Goal: Task Accomplishment & Management: Complete application form

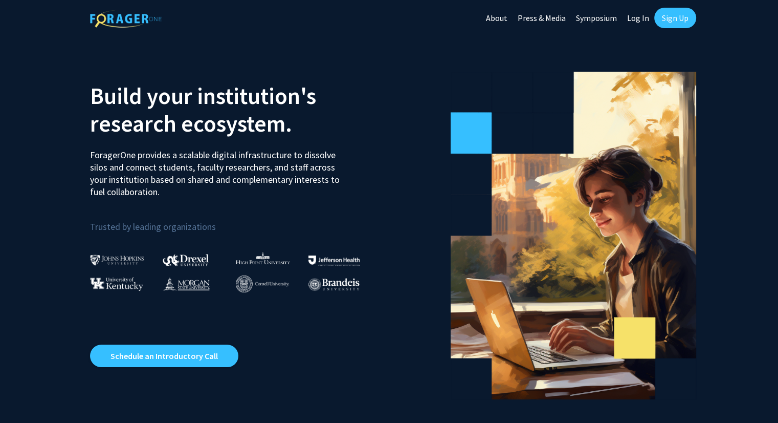
click at [640, 20] on link "Log In" at bounding box center [638, 18] width 32 height 36
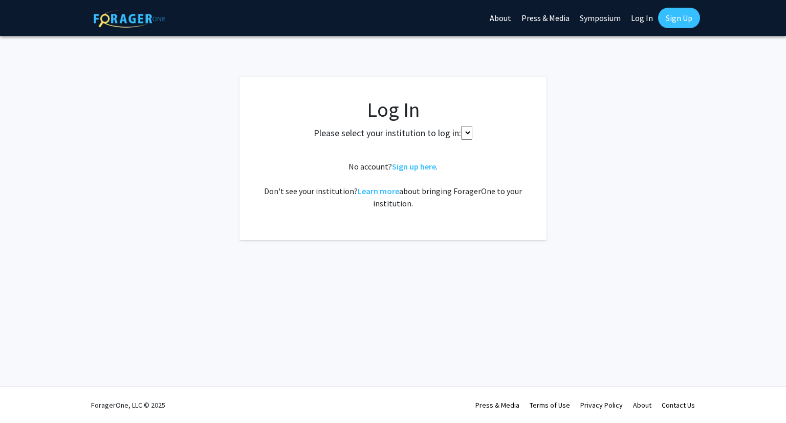
select select
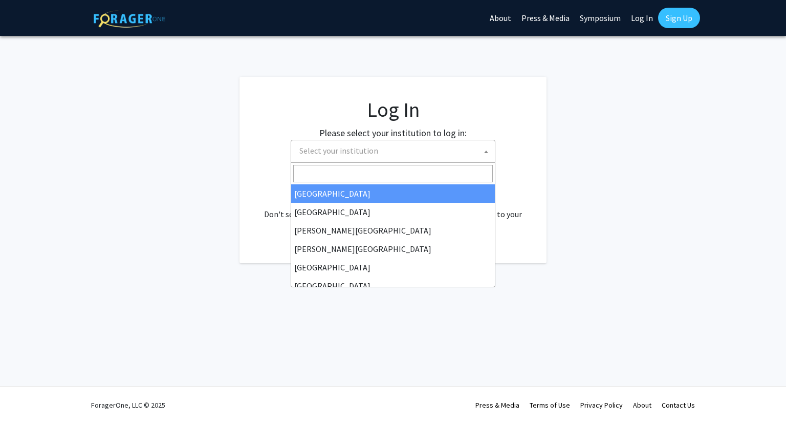
click at [448, 154] on span "Select your institution" at bounding box center [395, 150] width 200 height 21
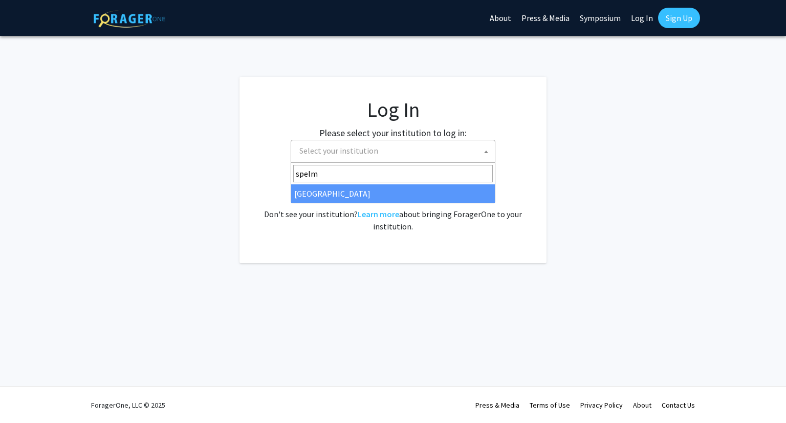
type input "spelm"
select select "4"
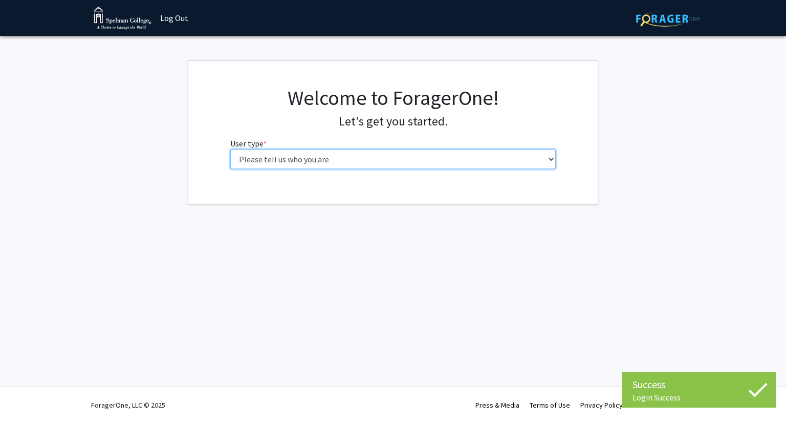
click at [406, 162] on select "Please tell us who you are Undergraduate Student Master's Student Doctoral Cand…" at bounding box center [393, 158] width 326 height 19
select select "1: undergrad"
click at [230, 149] on select "Please tell us who you are Undergraduate Student Master's Student Doctoral Cand…" at bounding box center [393, 158] width 326 height 19
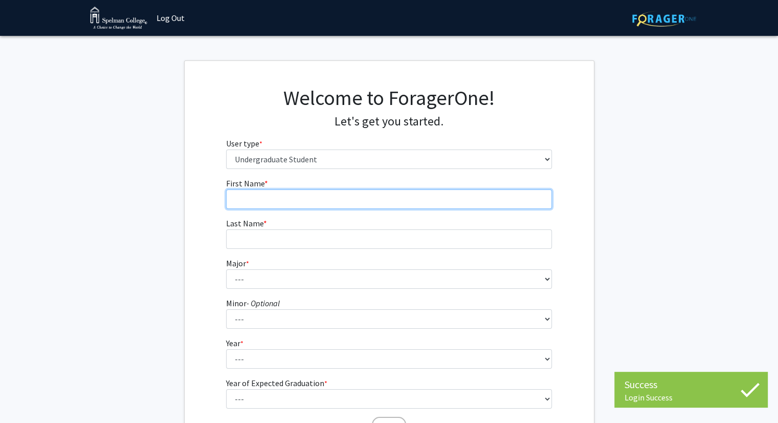
click at [489, 204] on input "First Name * required" at bounding box center [389, 198] width 326 height 19
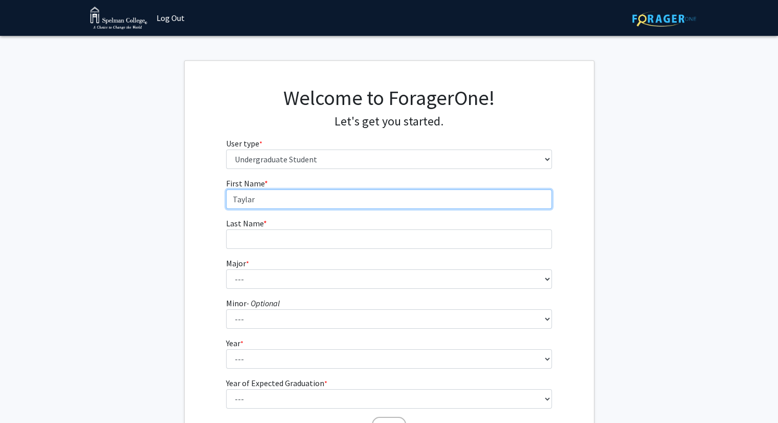
type input "Taylar"
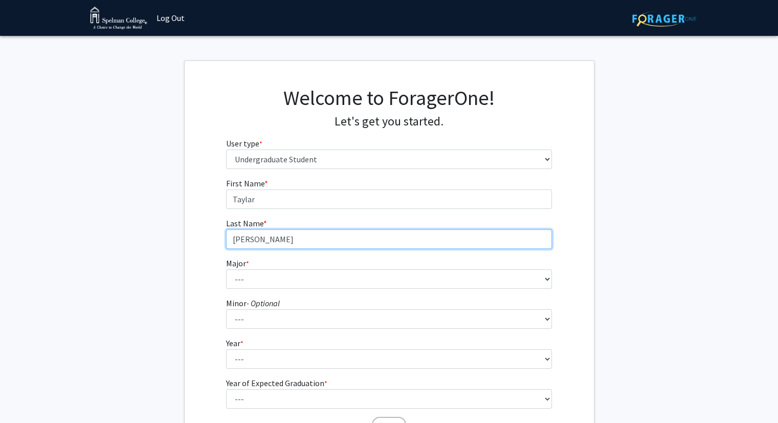
type input "Wharton"
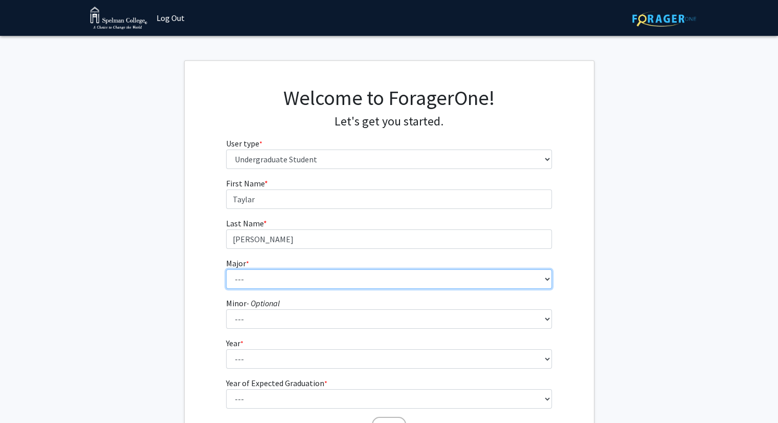
click at [497, 287] on select "--- Art Art History Biochemistry Biology Chemistry Comparative Women’s Studies …" at bounding box center [389, 278] width 326 height 19
select select "4: 250"
click at [226, 269] on select "--- Art Art History Biochemistry Biology Chemistry Comparative Women’s Studies …" at bounding box center [389, 278] width 326 height 19
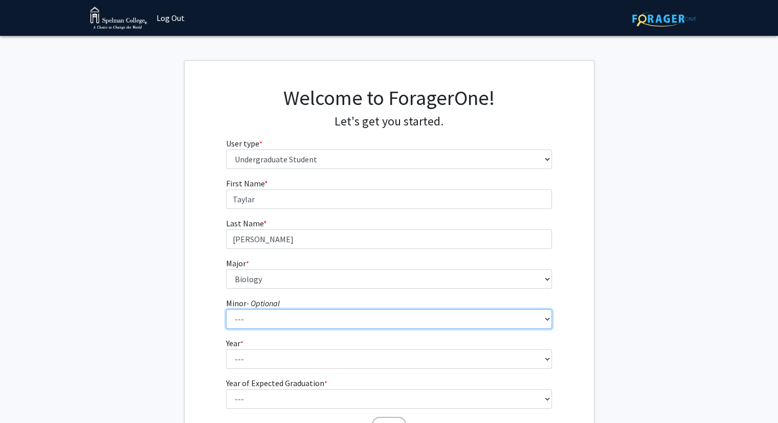
click at [368, 319] on select "--- African Diaspora Studies Anthropology Art History Asian Studies Biochemistr…" at bounding box center [389, 318] width 326 height 19
select select "7: 131"
click at [226, 309] on select "--- African Diaspora Studies Anthropology Art History Asian Studies Biochemistr…" at bounding box center [389, 318] width 326 height 19
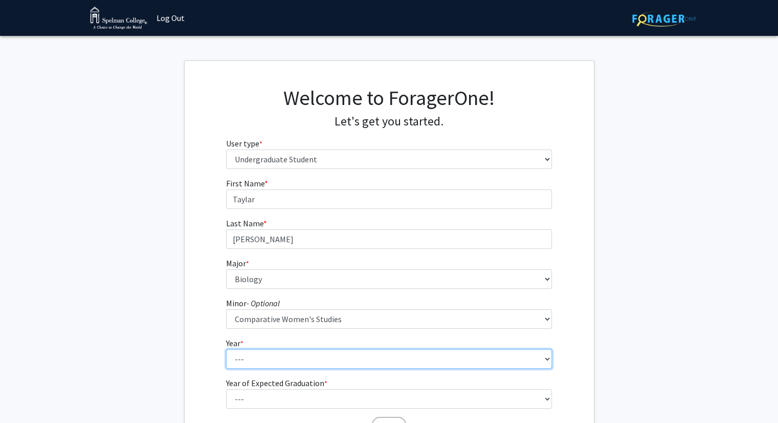
click at [418, 353] on select "--- First-year Sophomore Junior Senior Postbaccalaureate Certificate" at bounding box center [389, 358] width 326 height 19
select select "1: first-year"
click at [226, 349] on select "--- First-year Sophomore Junior Senior Postbaccalaureate Certificate" at bounding box center [389, 358] width 326 height 19
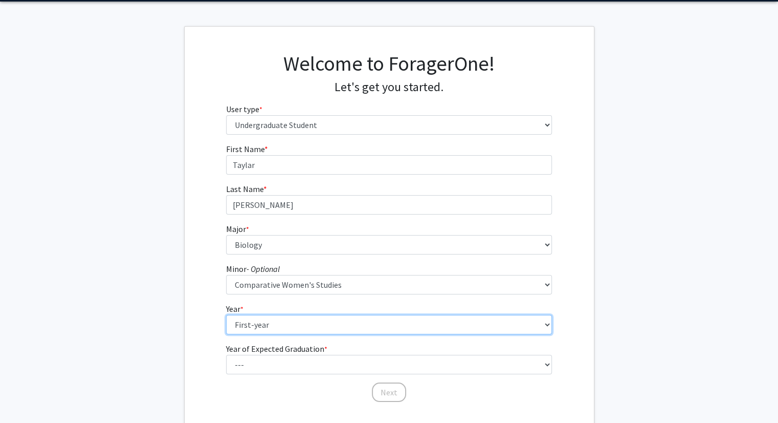
scroll to position [82, 0]
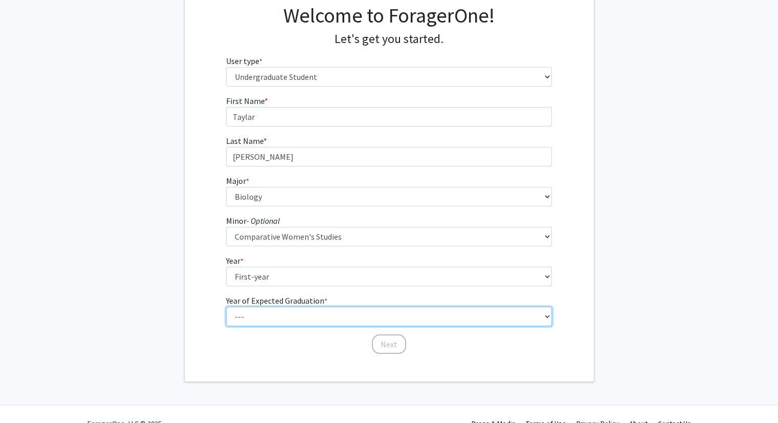
click at [545, 314] on select "--- 2025 2026 2027 2028 2029 2030 2031 2032 2033 2034" at bounding box center [389, 315] width 326 height 19
select select "5: 2029"
click at [226, 306] on select "--- 2025 2026 2027 2028 2029 2030 2031 2032 2033 2034" at bounding box center [389, 315] width 326 height 19
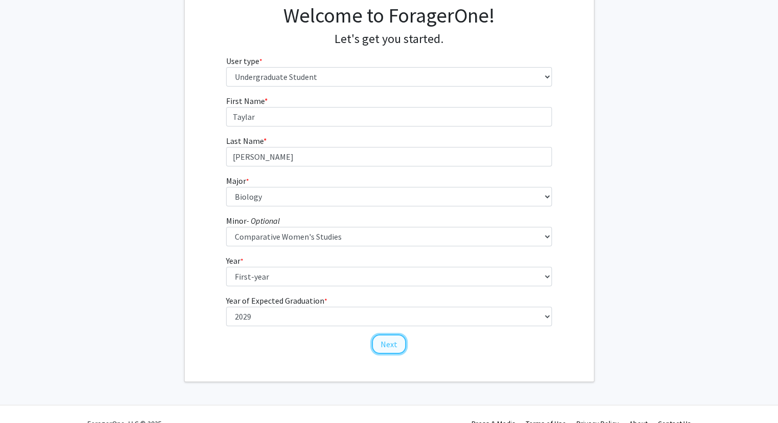
click at [390, 342] on button "Next" at bounding box center [389, 343] width 34 height 19
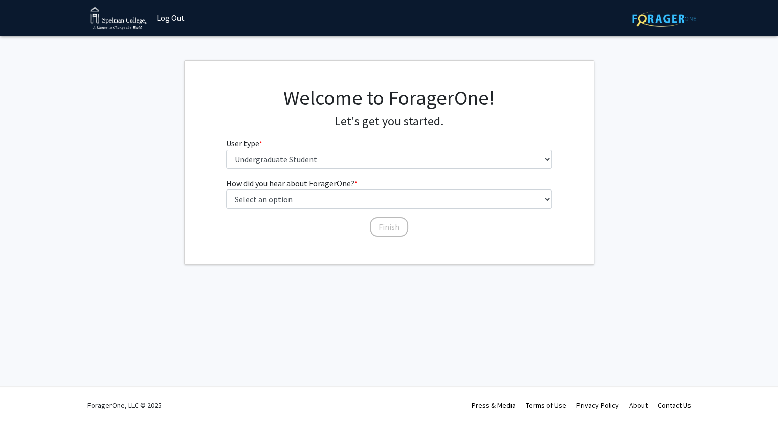
scroll to position [0, 0]
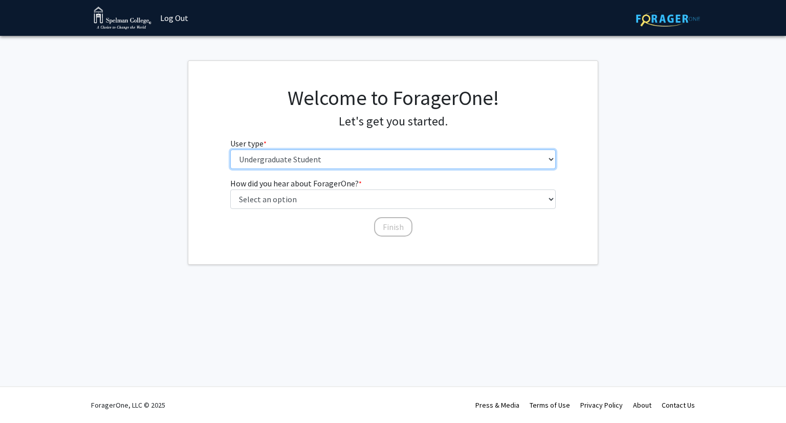
click at [387, 162] on select "Please tell us who you are Undergraduate Student Master's Student Doctoral Cand…" at bounding box center [393, 158] width 326 height 19
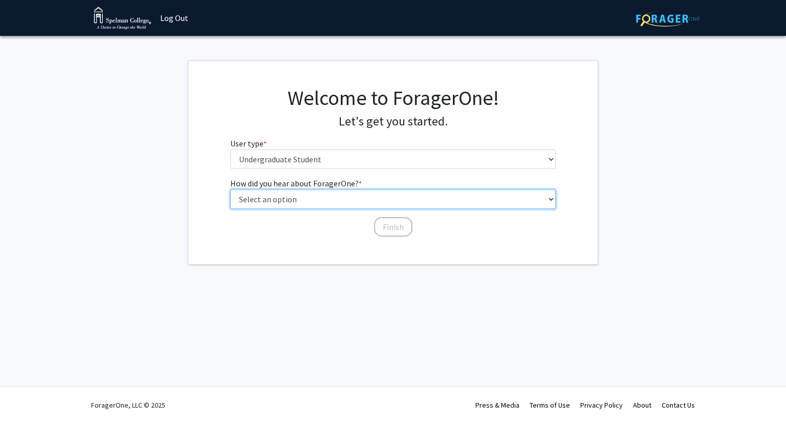
click at [373, 203] on select "Select an option Peer/student recommendation Faculty/staff recommendation Unive…" at bounding box center [393, 198] width 326 height 19
select select "2: faculty_recommendation"
click at [230, 189] on select "Select an option Peer/student recommendation Faculty/staff recommendation Unive…" at bounding box center [393, 198] width 326 height 19
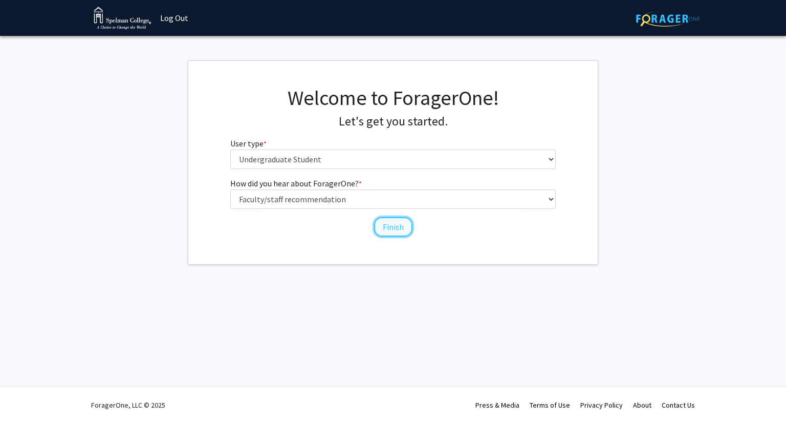
click at [392, 225] on button "Finish" at bounding box center [393, 226] width 38 height 19
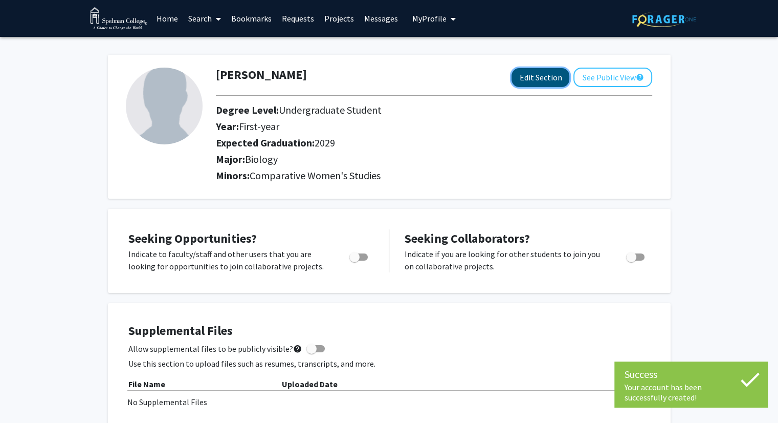
click at [555, 77] on button "Edit Section" at bounding box center [541, 77] width 58 height 19
select select "first-year"
select select "2029"
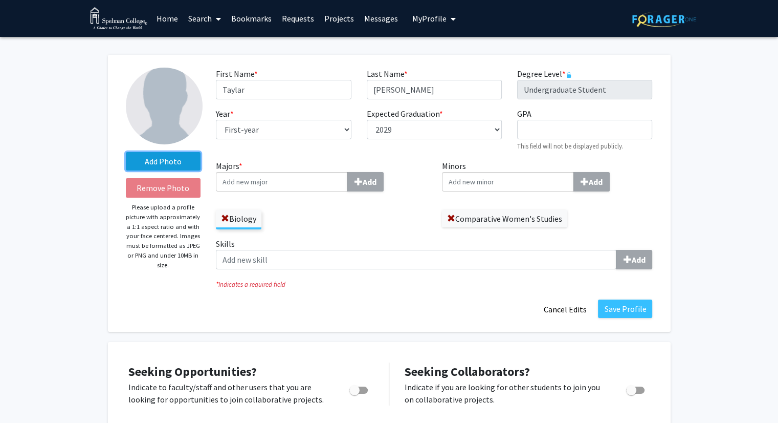
click at [156, 168] on label "Add Photo" at bounding box center [163, 161] width 75 height 18
click at [0, 0] on input "Add Photo" at bounding box center [0, 0] width 0 height 0
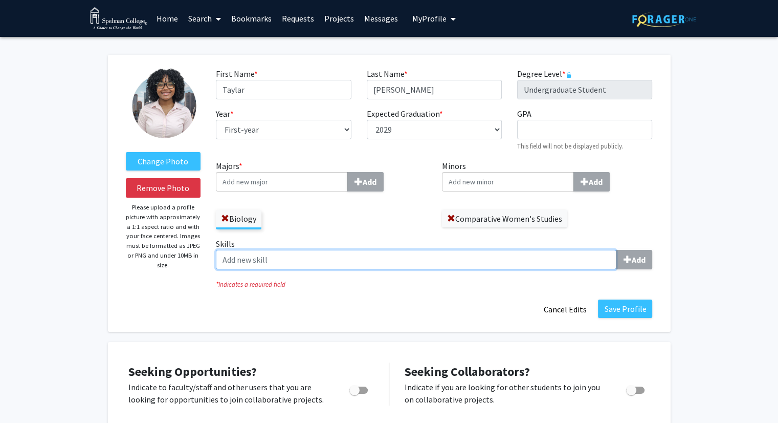
click at [364, 259] on input "Skills Add" at bounding box center [416, 259] width 401 height 19
type input "f"
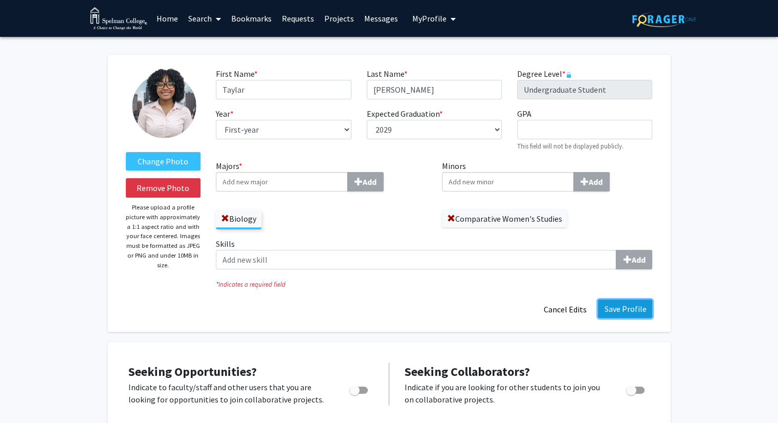
click at [637, 308] on button "Save Profile" at bounding box center [625, 308] width 54 height 18
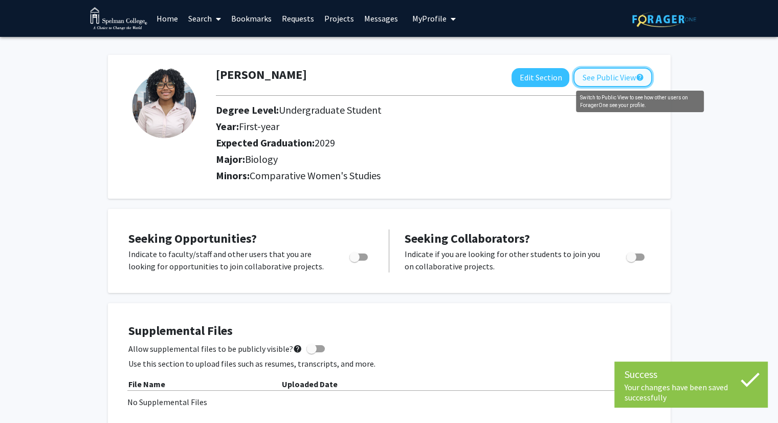
click at [641, 74] on mat-icon "help" at bounding box center [640, 77] width 8 height 12
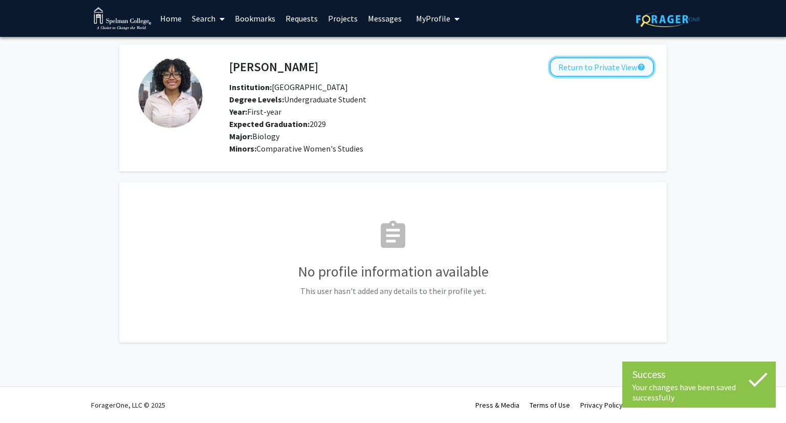
click at [628, 72] on button "Return to Private View help" at bounding box center [602, 66] width 104 height 19
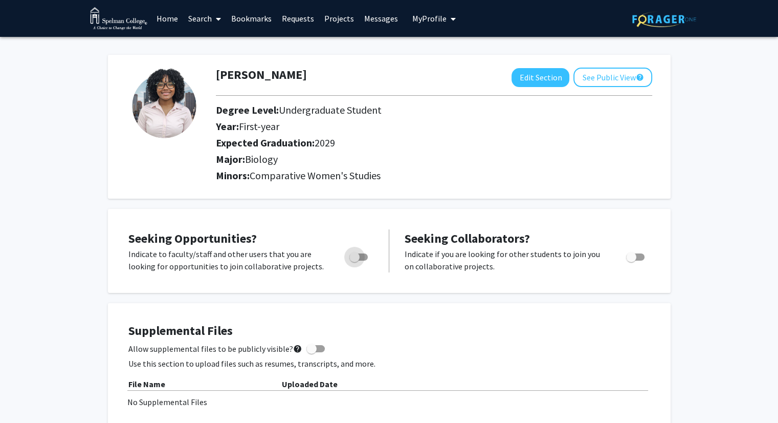
click at [366, 255] on span "Toggle" at bounding box center [358, 256] width 18 height 7
click at [355, 260] on input "Are you actively seeking opportunities?" at bounding box center [354, 260] width 1 height 1
checkbox input "true"
click at [167, 17] on link "Home" at bounding box center [167, 19] width 32 height 36
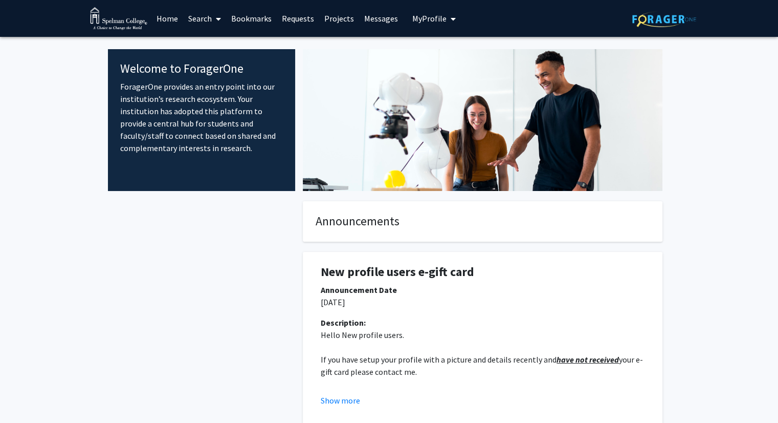
click at [199, 16] on link "Search" at bounding box center [204, 19] width 43 height 36
click at [209, 50] on span "Faculty/Staff" at bounding box center [220, 47] width 75 height 20
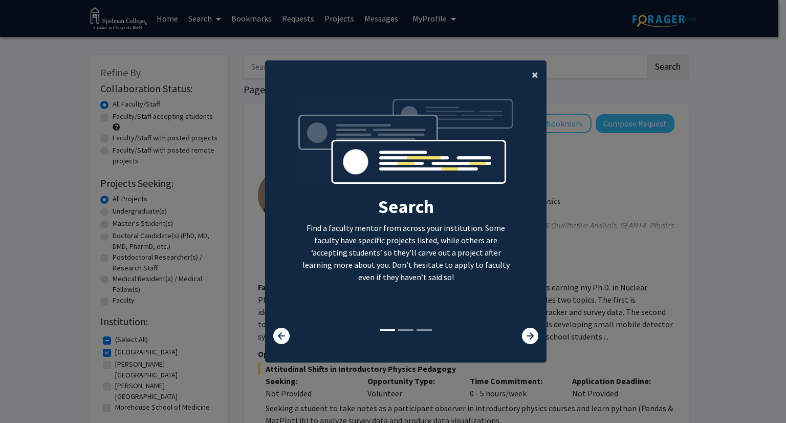
click at [533, 76] on span "×" at bounding box center [535, 75] width 7 height 16
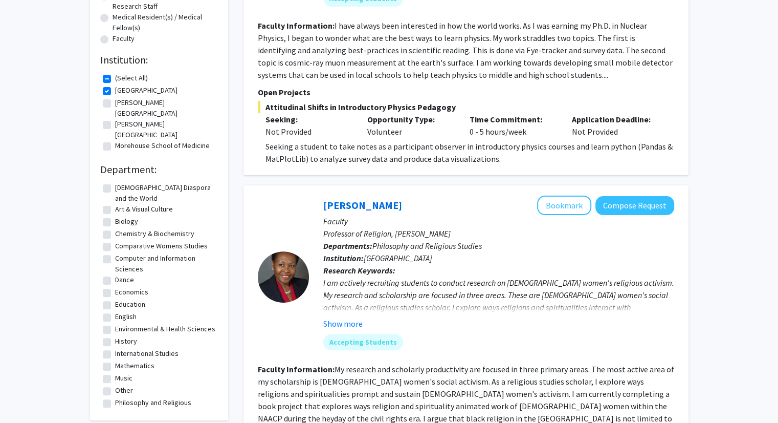
scroll to position [20, 0]
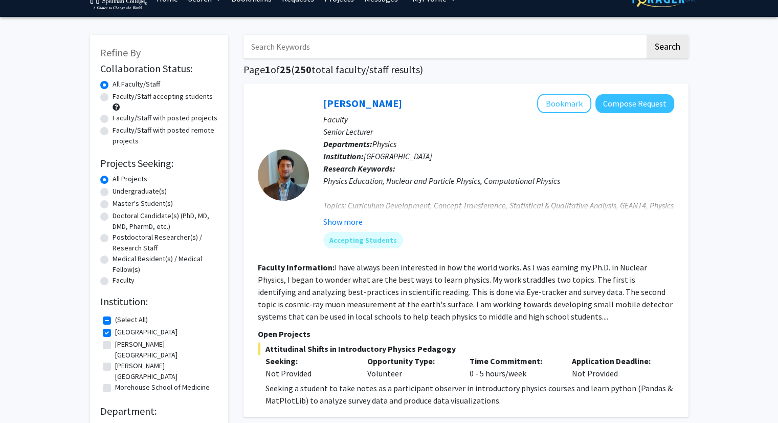
click at [113, 97] on label "Faculty/Staff accepting students" at bounding box center [163, 96] width 100 height 11
click at [113, 97] on input "Faculty/Staff accepting students" at bounding box center [116, 94] width 7 height 7
radio input "true"
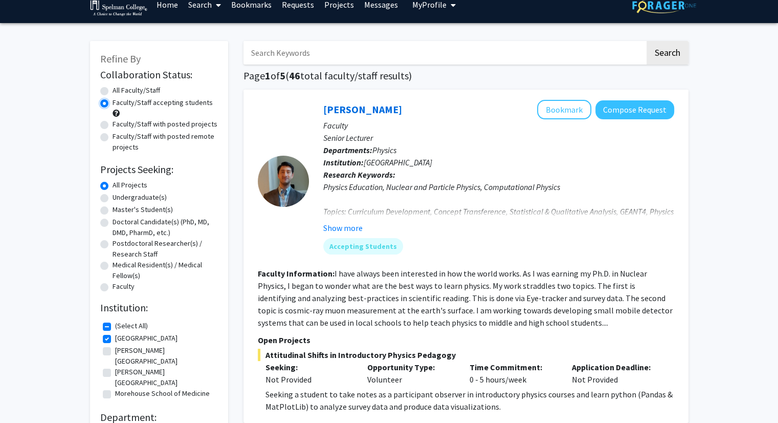
scroll to position [21, 0]
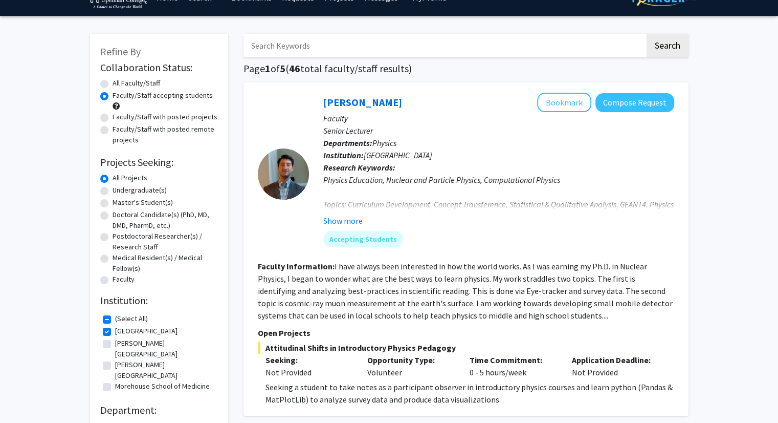
click at [113, 119] on label "Faculty/Staff with posted projects" at bounding box center [165, 117] width 105 height 11
click at [113, 118] on input "Faculty/Staff with posted projects" at bounding box center [116, 115] width 7 height 7
radio input "true"
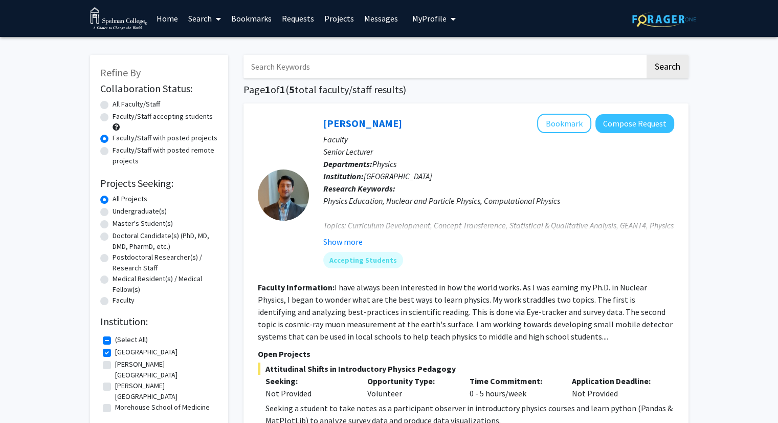
click at [115, 365] on label "[PERSON_NAME][GEOGRAPHIC_DATA]" at bounding box center [165, 369] width 100 height 21
click at [115, 365] on input "[PERSON_NAME][GEOGRAPHIC_DATA]" at bounding box center [118, 362] width 7 height 7
checkbox input "true"
click at [115, 380] on label "[PERSON_NAME][GEOGRAPHIC_DATA]" at bounding box center [165, 390] width 100 height 21
click at [115, 380] on input "[PERSON_NAME][GEOGRAPHIC_DATA]" at bounding box center [118, 383] width 7 height 7
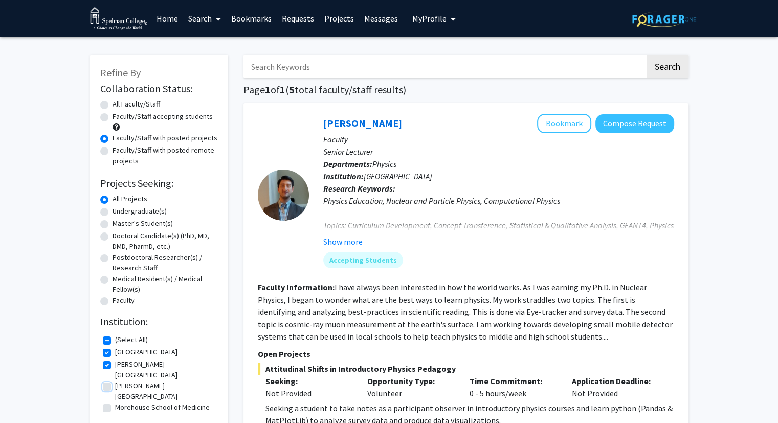
checkbox input "true"
click at [115, 402] on label "Morehouse School of Medicine" at bounding box center [162, 407] width 95 height 11
click at [115, 402] on input "Morehouse School of Medicine" at bounding box center [118, 405] width 7 height 7
checkbox input "true"
click at [113, 120] on label "Faculty/Staff accepting students" at bounding box center [163, 116] width 100 height 11
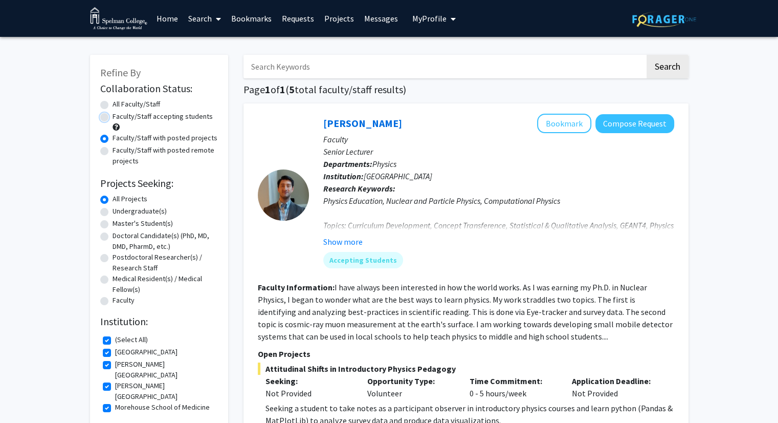
click at [113, 118] on input "Faculty/Staff accepting students" at bounding box center [116, 114] width 7 height 7
radio input "true"
click at [113, 139] on label "Faculty/Staff with posted projects" at bounding box center [165, 138] width 105 height 11
click at [113, 139] on input "Faculty/Staff with posted projects" at bounding box center [116, 136] width 7 height 7
radio input "true"
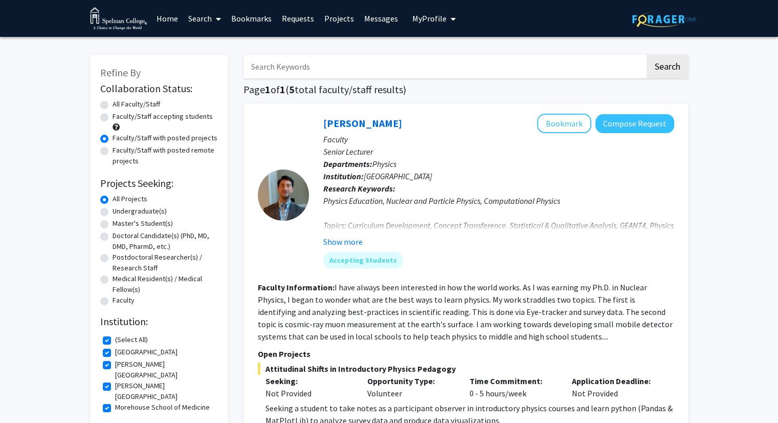
click at [139, 209] on label "Undergraduate(s)" at bounding box center [140, 211] width 54 height 11
click at [119, 209] on input "Undergraduate(s)" at bounding box center [116, 209] width 7 height 7
radio input "true"
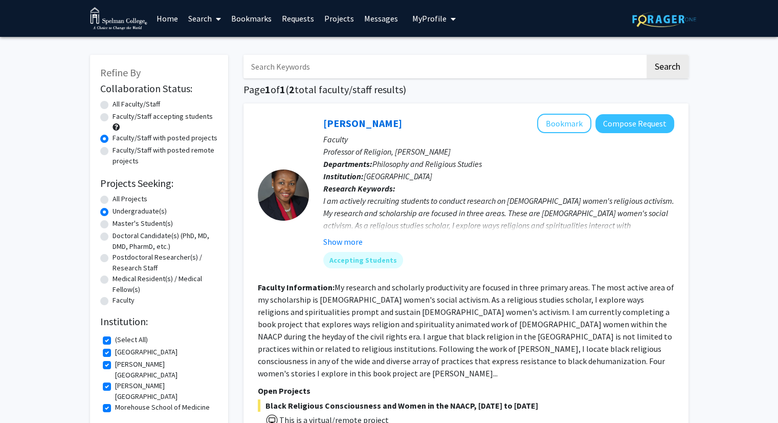
click at [166, 21] on link "Home" at bounding box center [167, 19] width 32 height 36
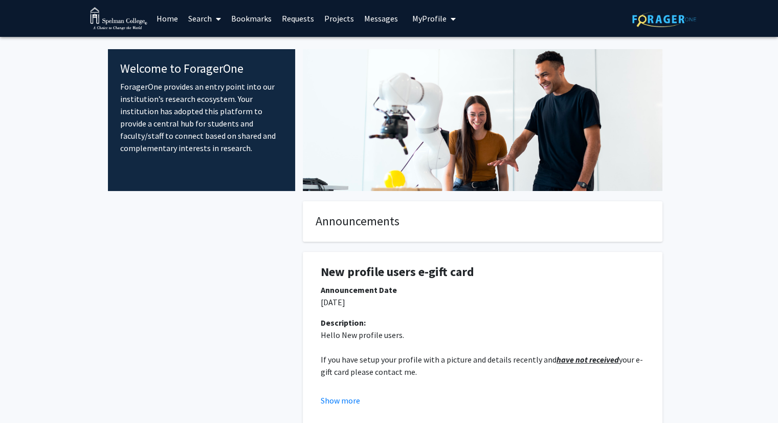
click at [247, 18] on link "Bookmarks" at bounding box center [251, 19] width 51 height 36
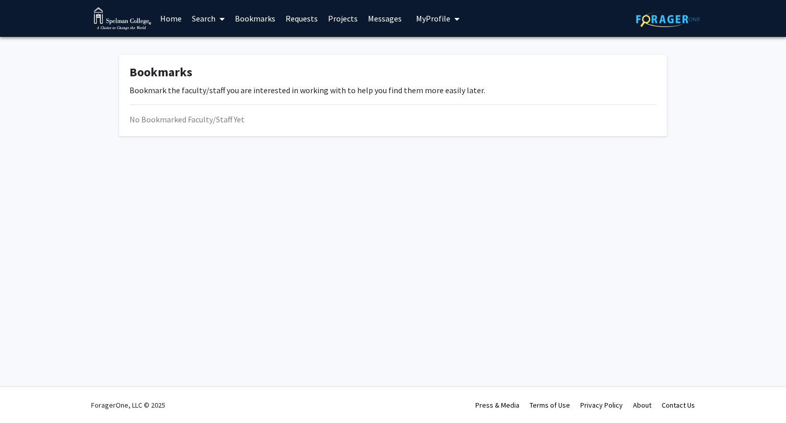
click at [313, 20] on link "Requests" at bounding box center [301, 19] width 42 height 36
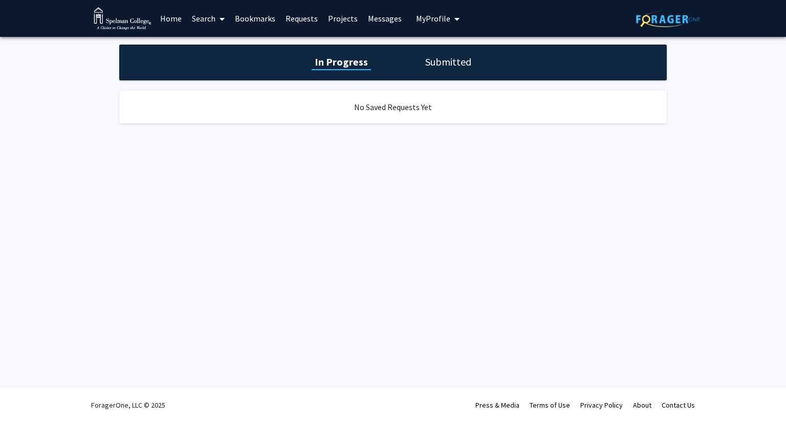
click at [344, 19] on link "Projects" at bounding box center [343, 19] width 40 height 36
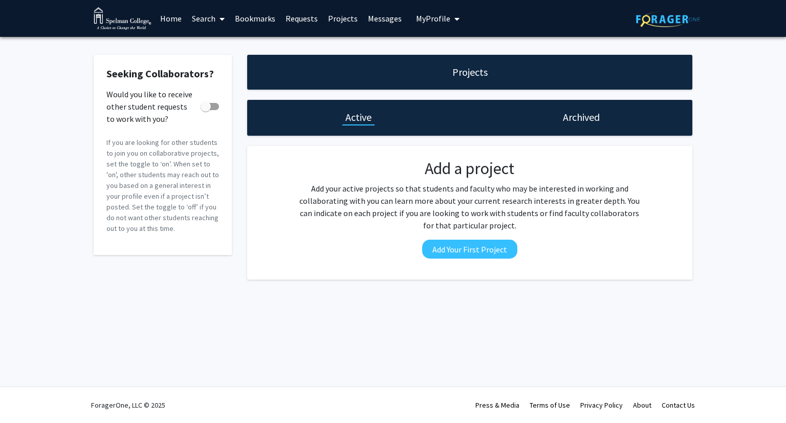
click at [384, 27] on link "Messages" at bounding box center [385, 19] width 44 height 36
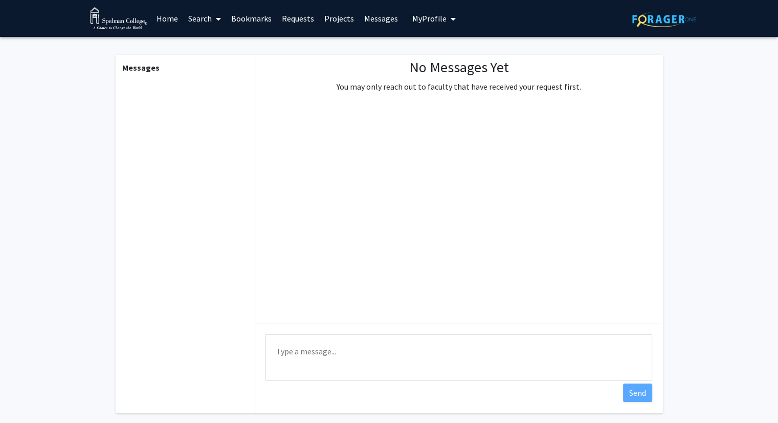
click at [418, 26] on button "My Profile" at bounding box center [434, 18] width 50 height 37
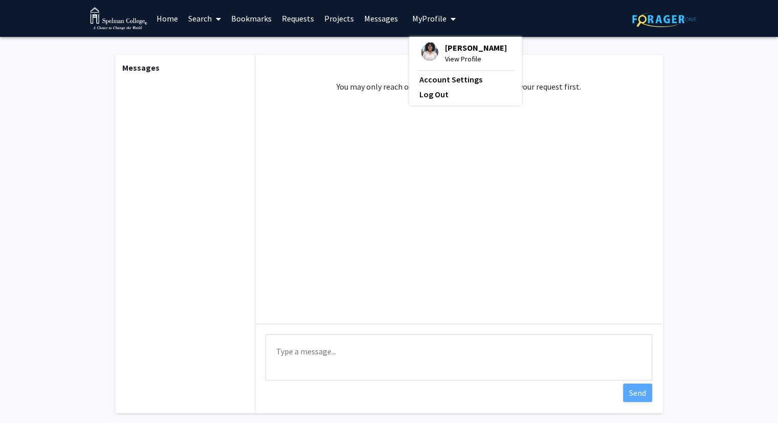
click at [458, 58] on span "View Profile" at bounding box center [476, 58] width 62 height 11
